Goal: Transaction & Acquisition: Book appointment/travel/reservation

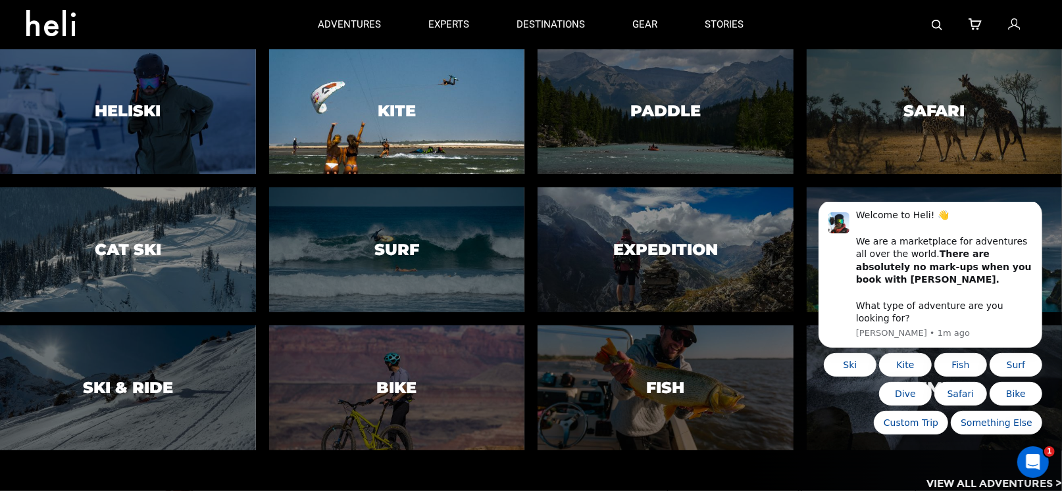
click at [384, 76] on div at bounding box center [396, 112] width 261 height 128
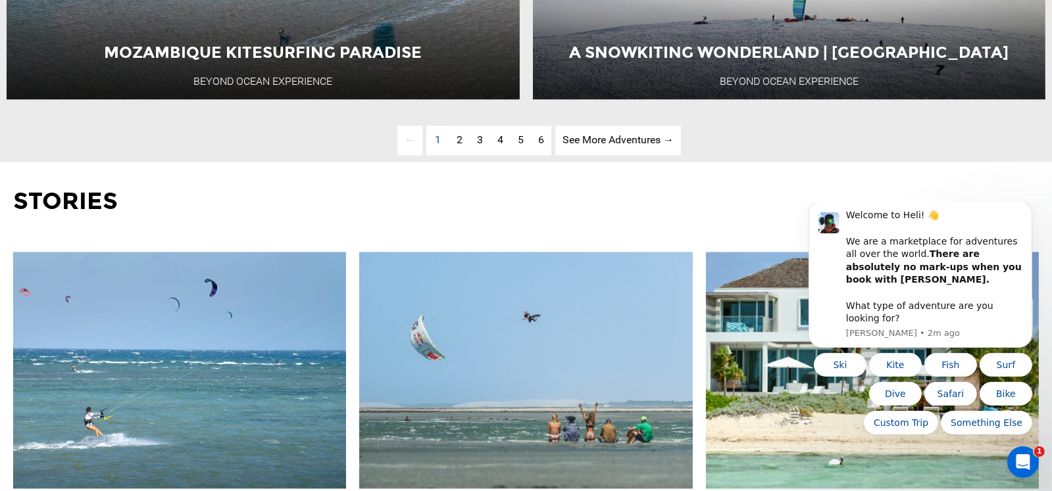
scroll to position [3881, 0]
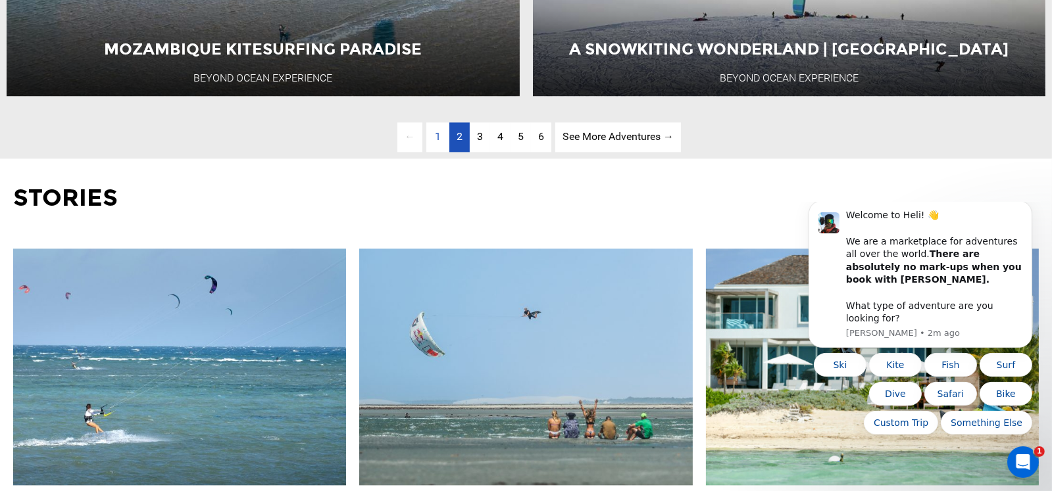
click at [455, 152] on link "page 2" at bounding box center [459, 137] width 20 height 30
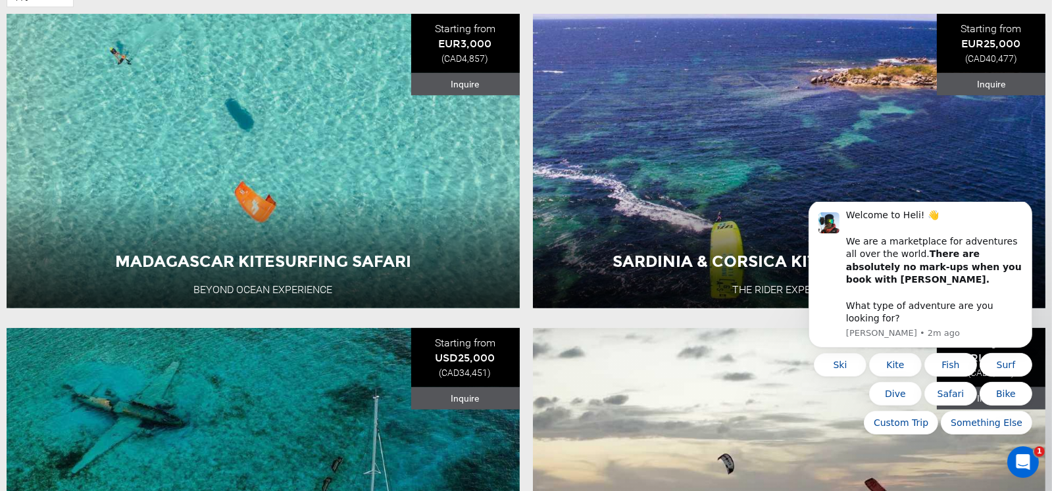
scroll to position [526, 0]
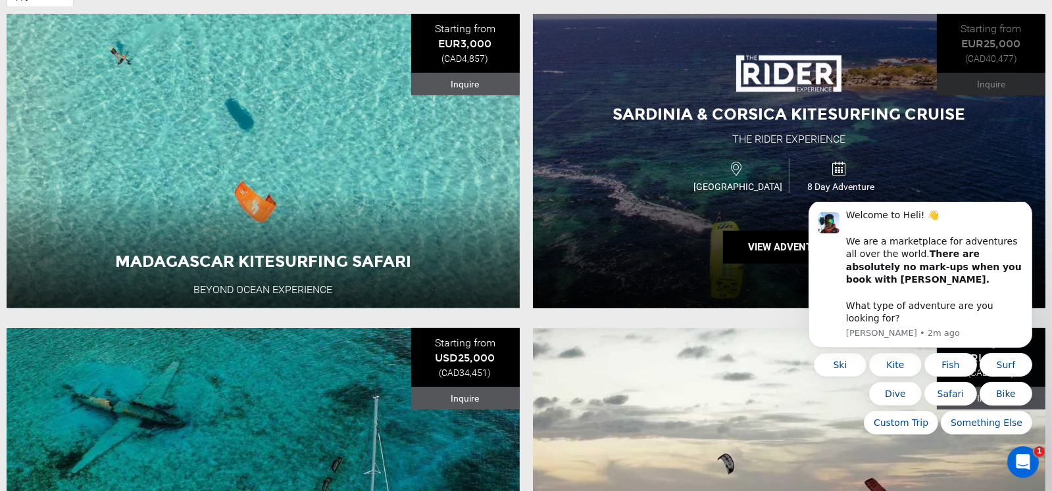
click at [693, 119] on span "Sardinia & Corsica Kitesurfing Cruise" at bounding box center [788, 114] width 353 height 19
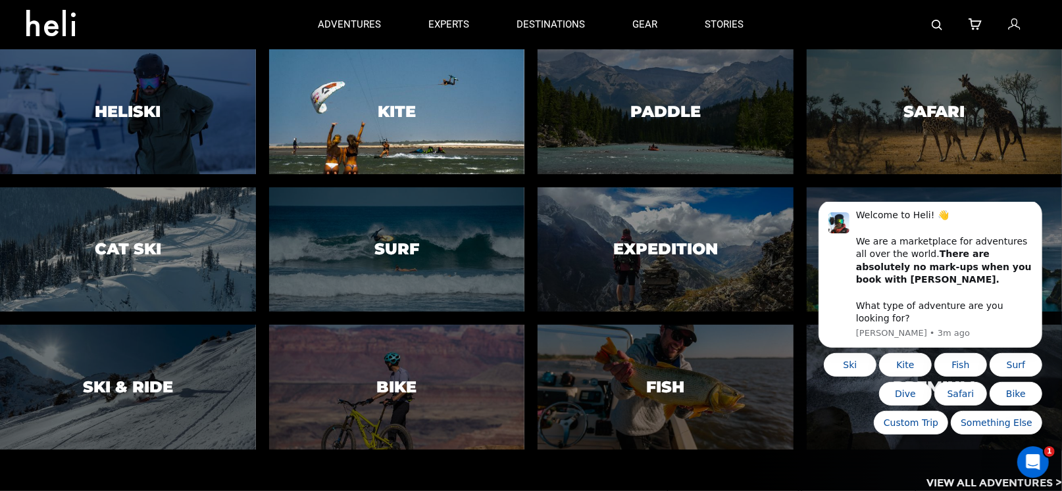
click at [380, 99] on div at bounding box center [396, 112] width 261 height 128
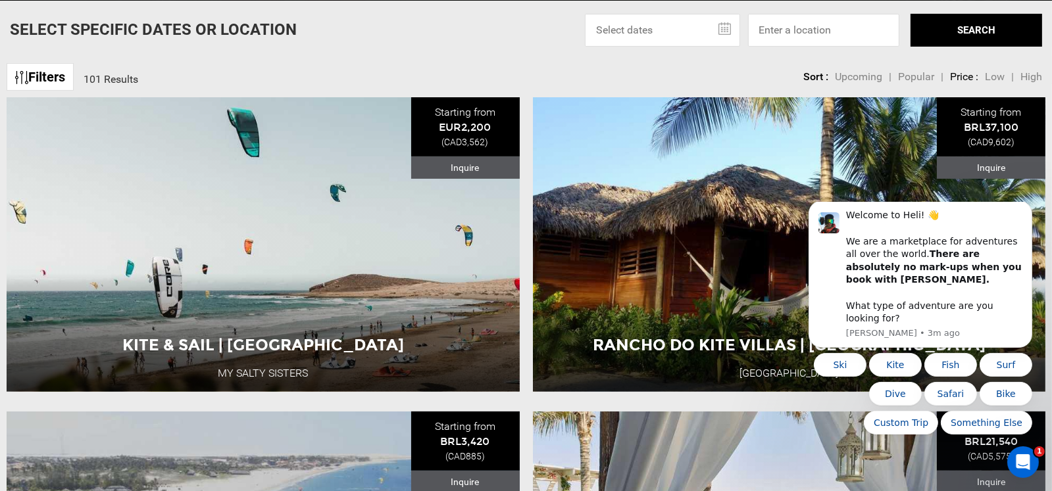
scroll to position [460, 0]
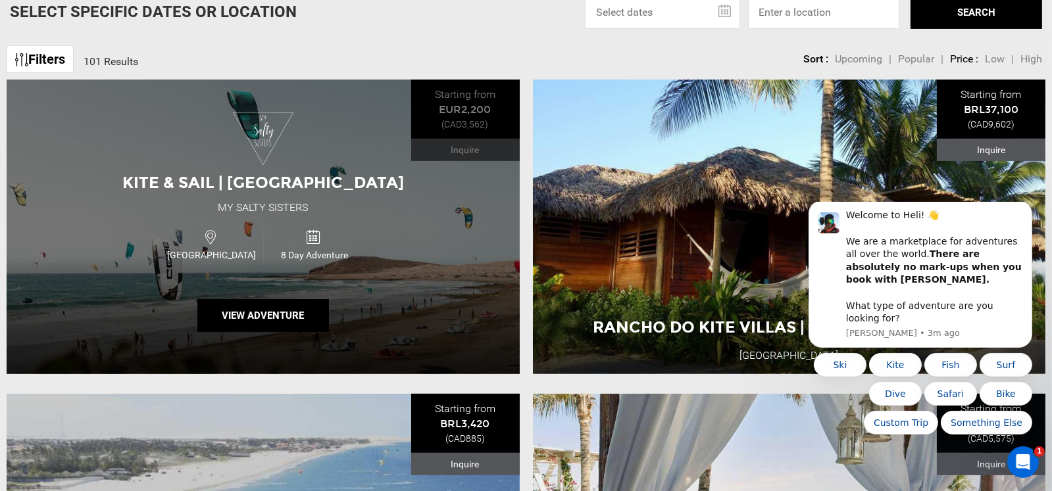
click at [381, 157] on div "Kite & Sail | [GEOGRAPHIC_DATA] My Salty Sisters [GEOGRAPHIC_DATA] 8 Day Advent…" at bounding box center [263, 227] width 513 height 295
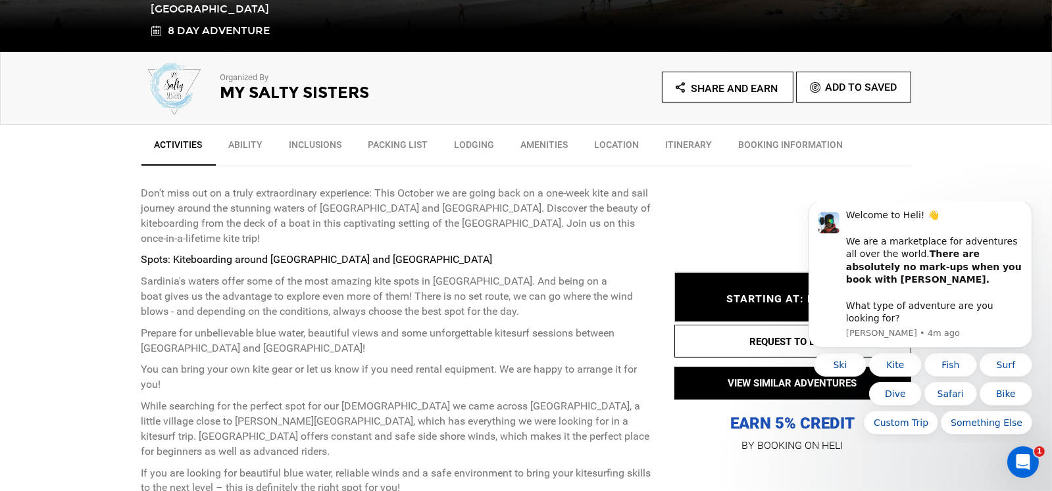
scroll to position [395, 0]
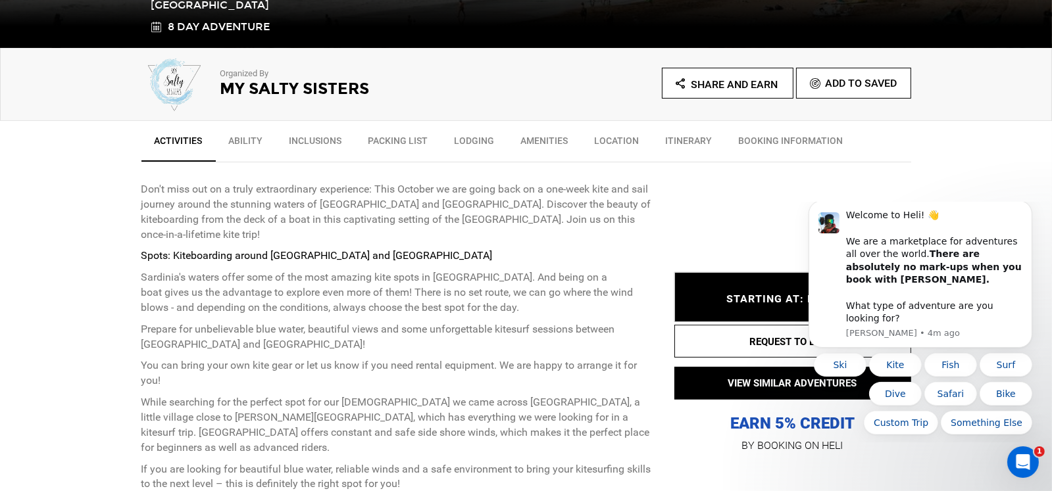
click at [461, 133] on link "Lodging" at bounding box center [474, 144] width 66 height 33
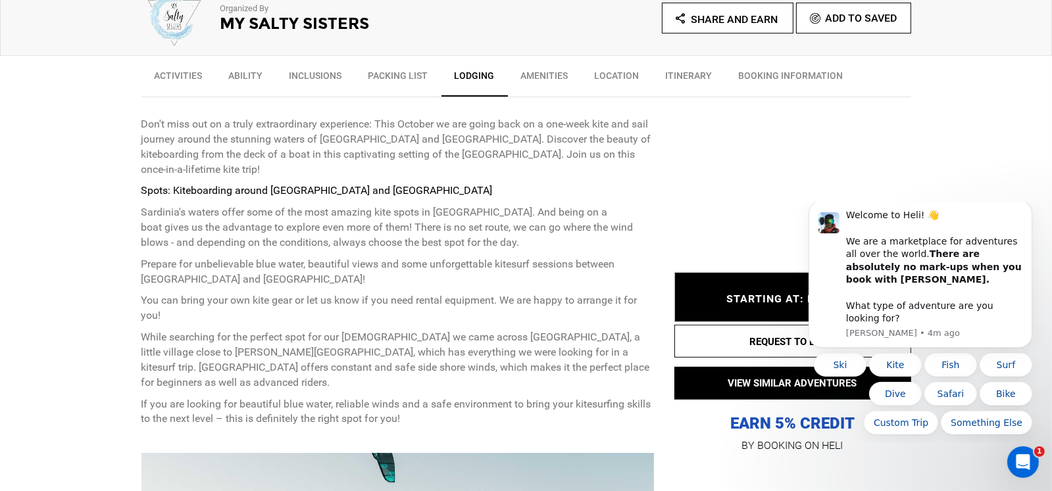
click at [1023, 457] on icon "Open Intercom Messenger" at bounding box center [1022, 461] width 22 height 22
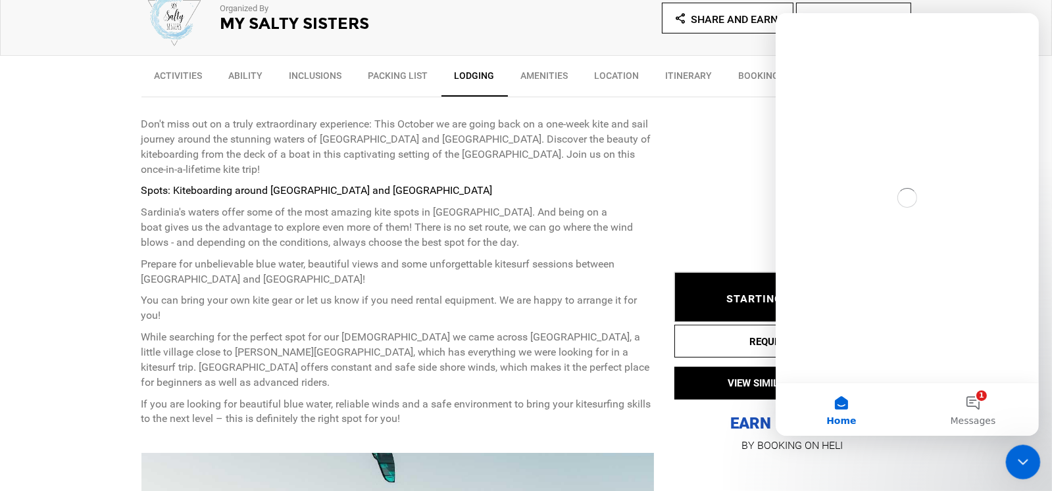
scroll to position [0, 0]
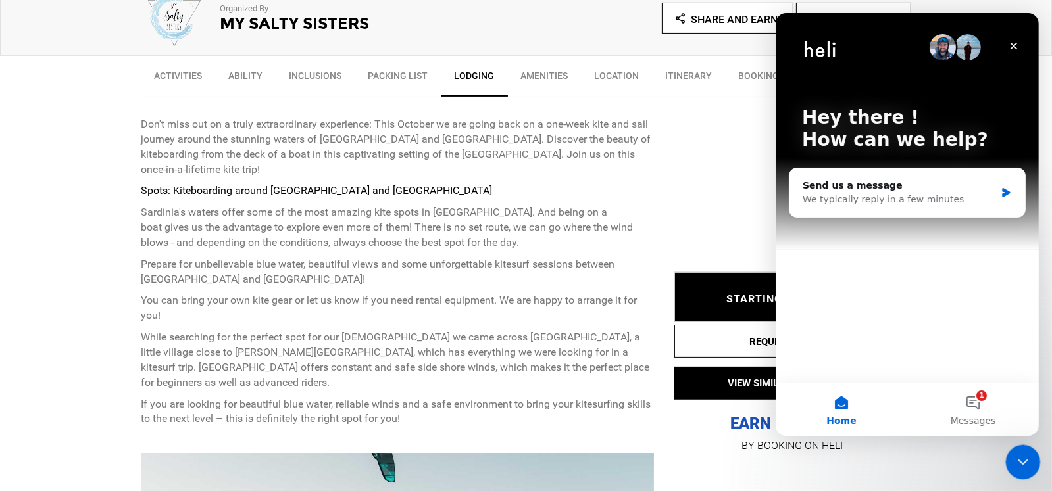
click at [1022, 457] on icon "Close Intercom Messenger" at bounding box center [1021, 461] width 16 height 16
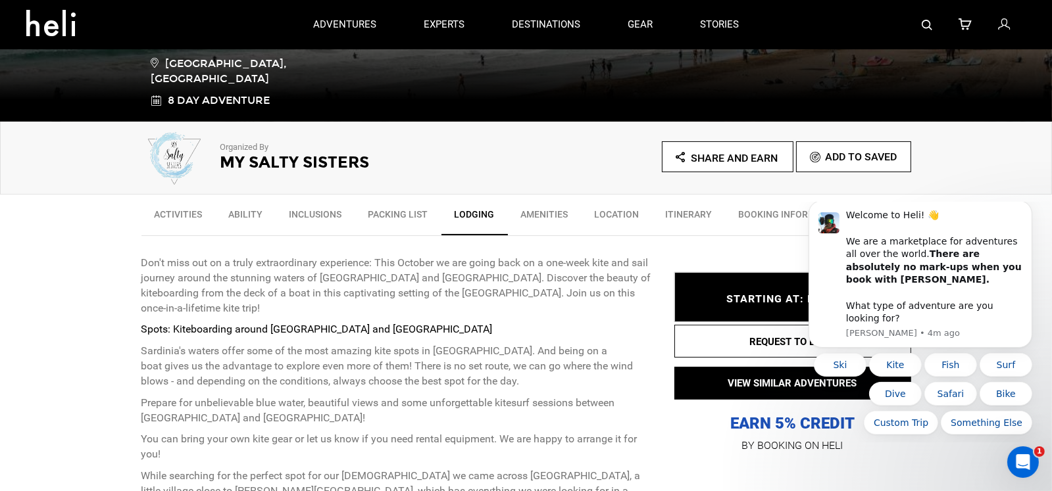
scroll to position [197, 0]
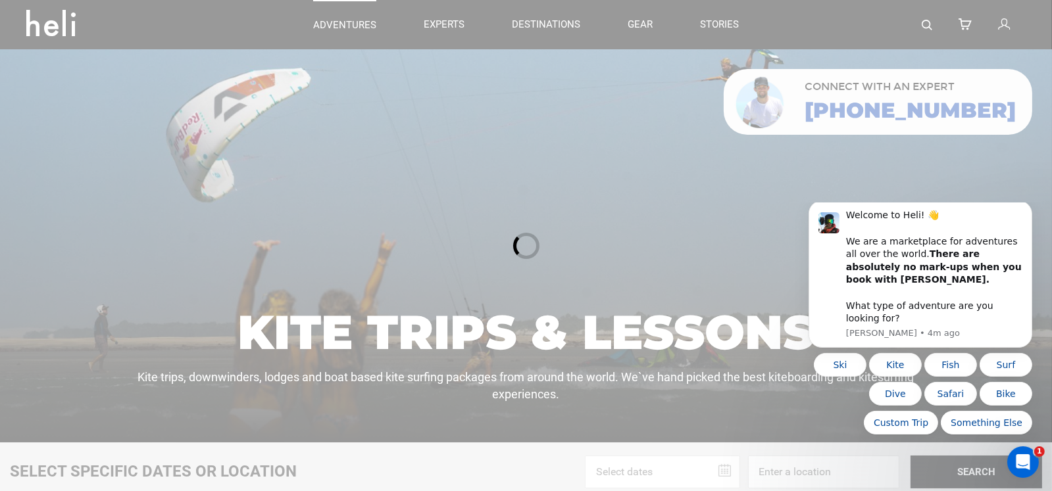
scroll to position [553, 0]
